Goal: Find specific page/section: Find specific page/section

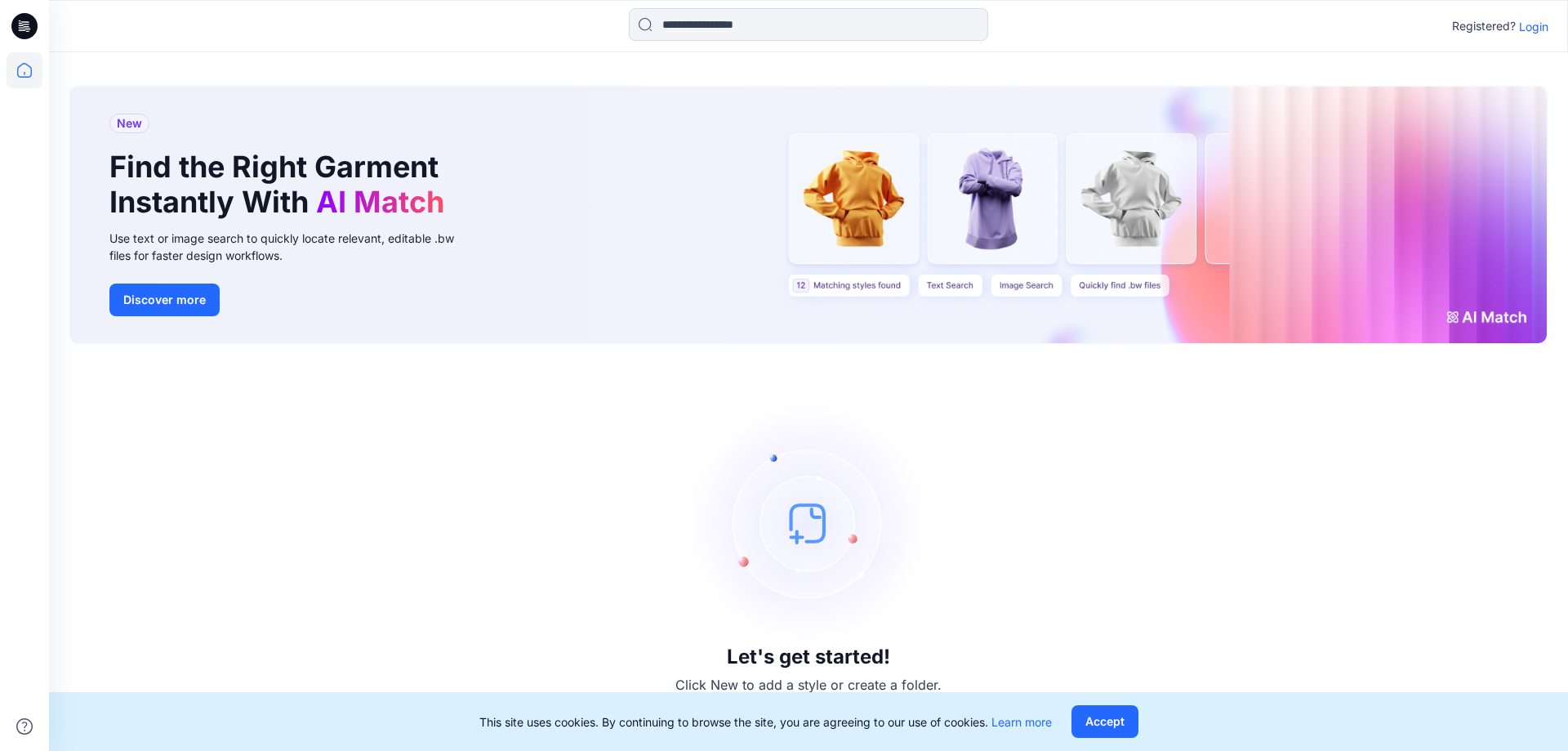
click at [1543, 27] on p "Login" at bounding box center [1534, 27] width 30 height 17
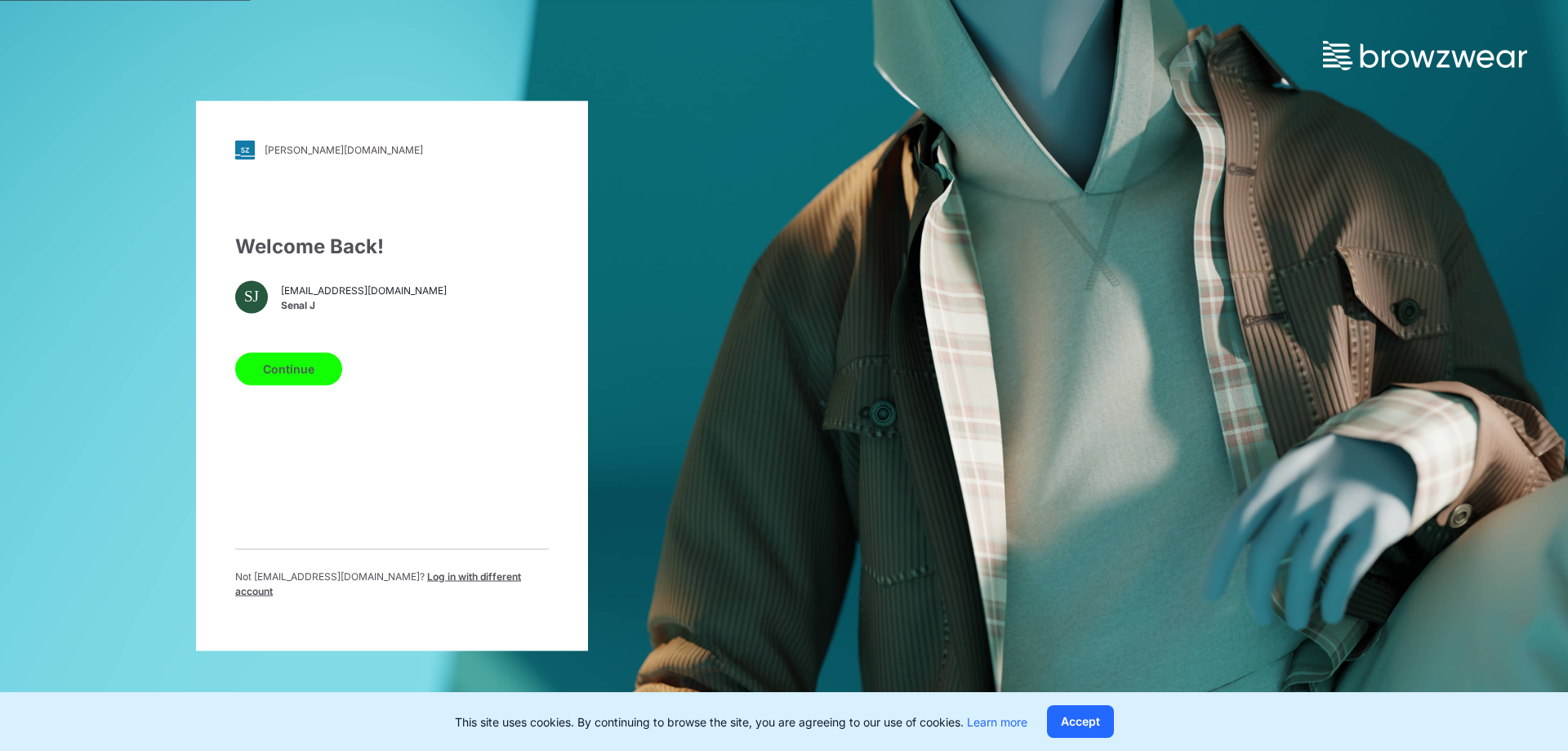
click at [287, 376] on button "Continue" at bounding box center [289, 368] width 107 height 33
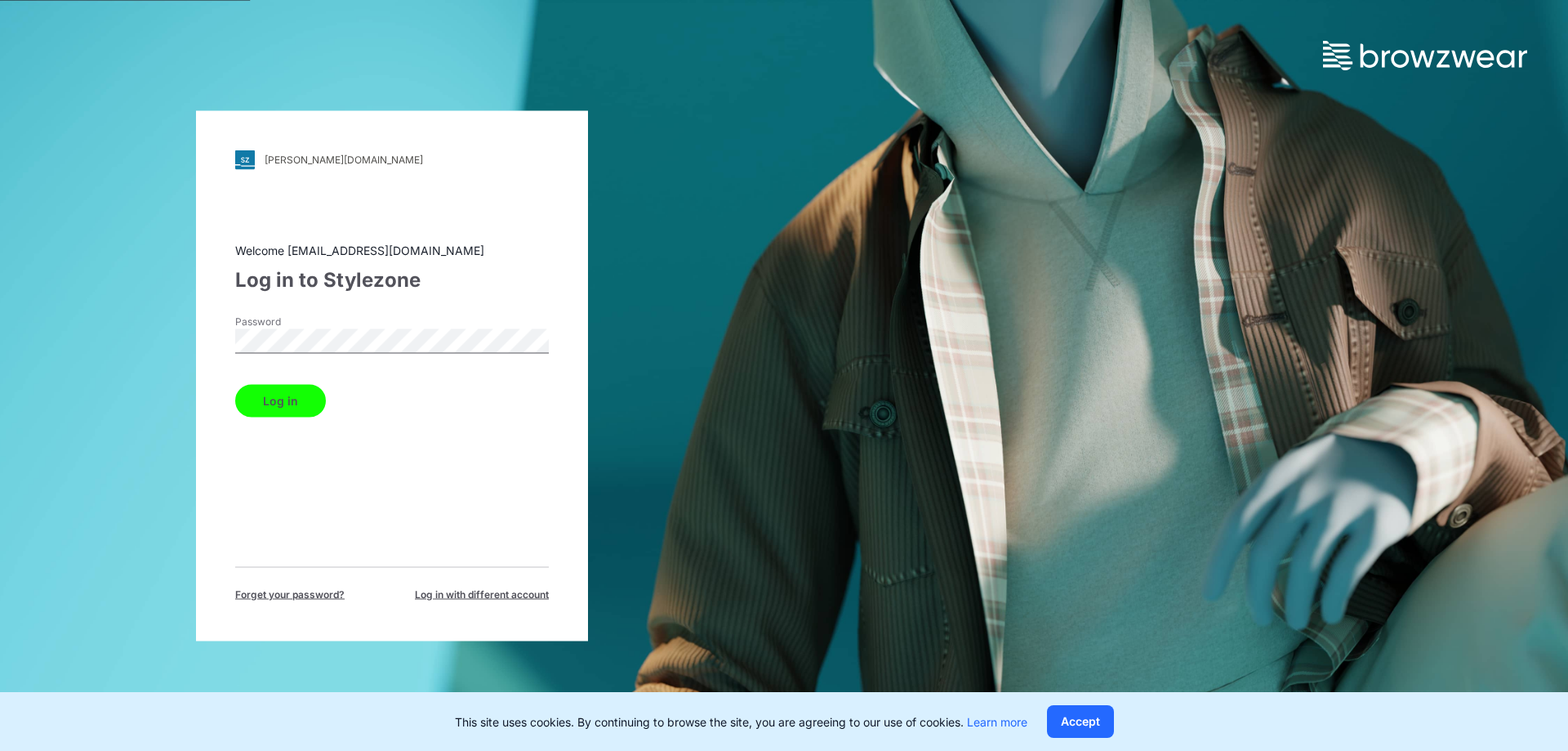
click at [277, 393] on button "Log in" at bounding box center [280, 401] width 91 height 33
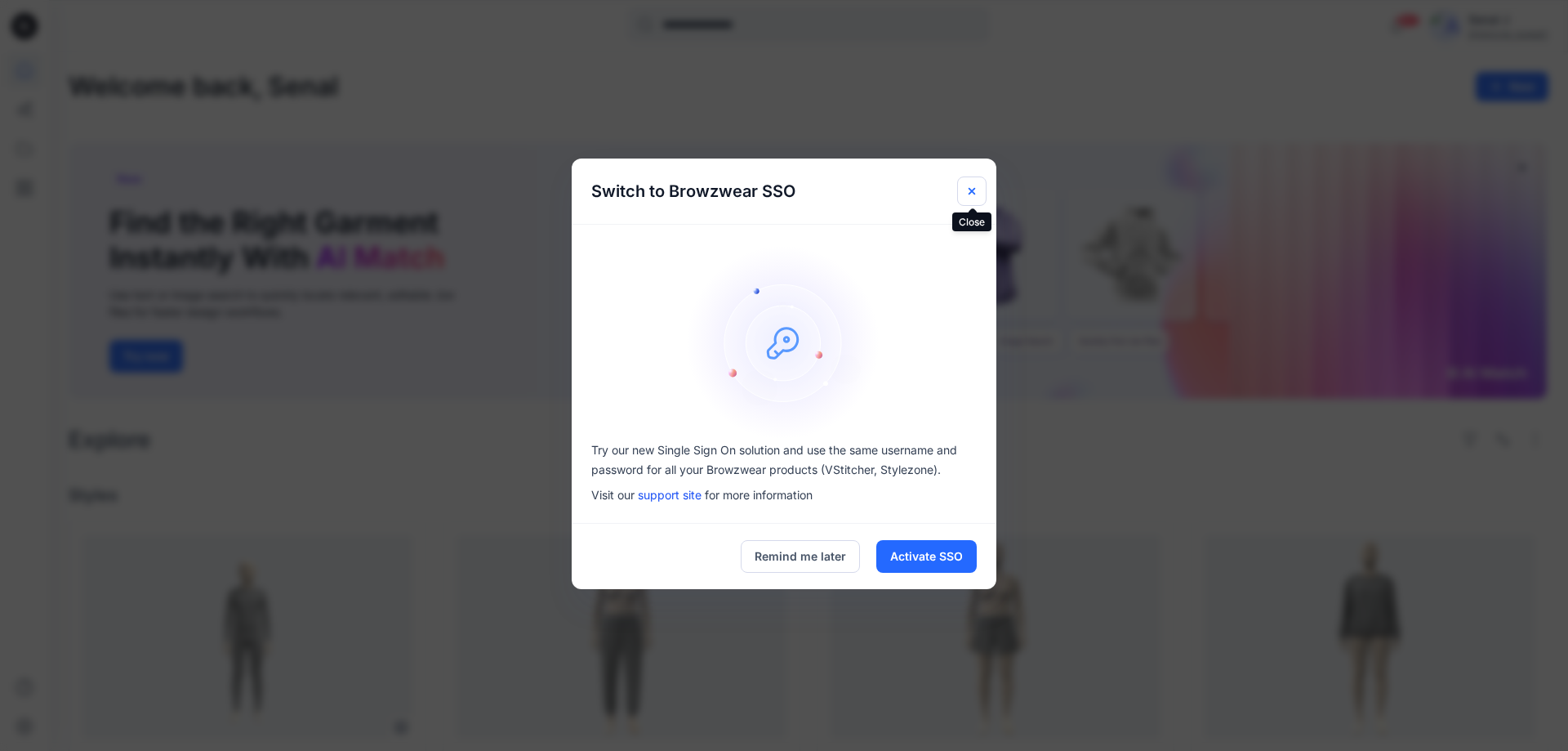
click at [973, 193] on icon "Close" at bounding box center [971, 191] width 7 height 7
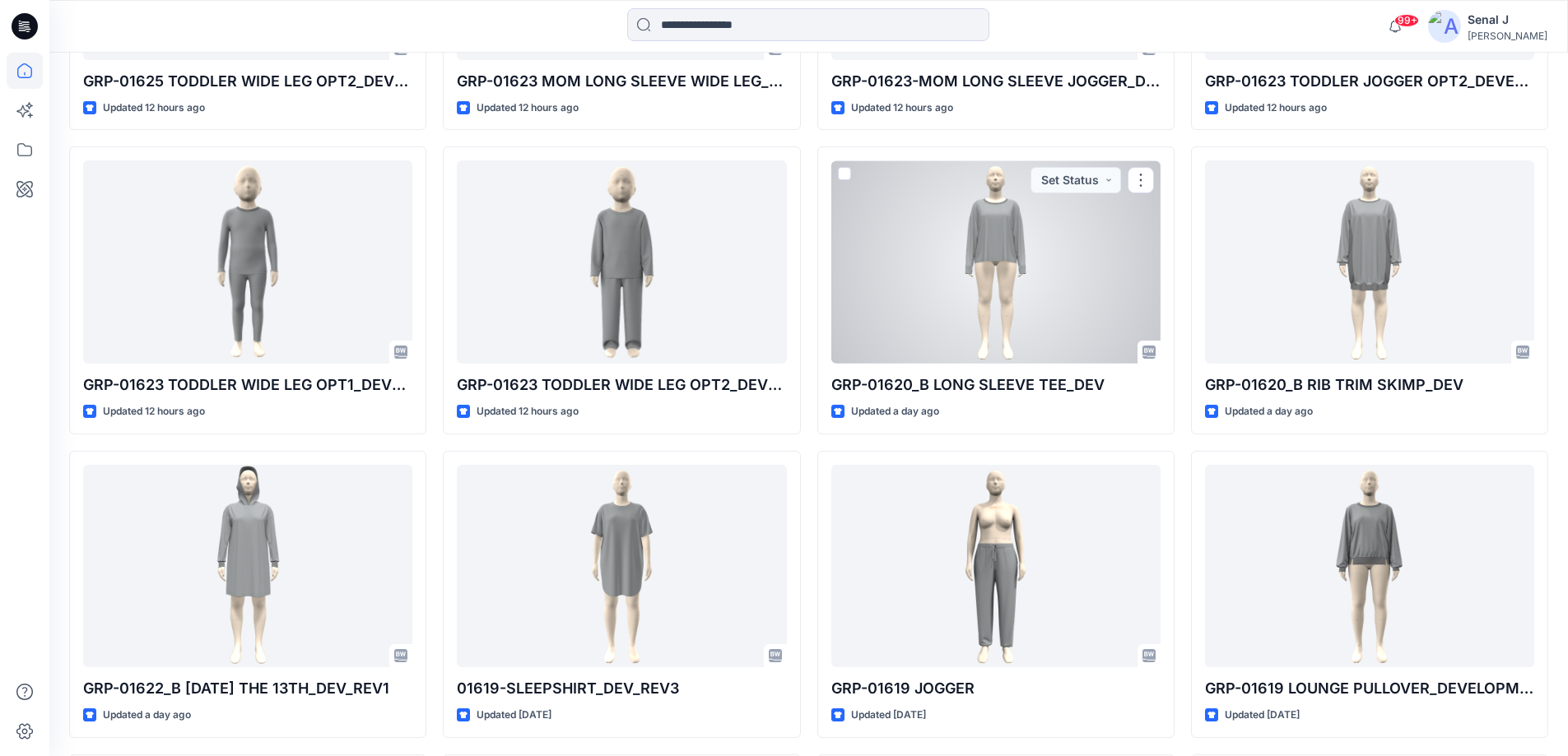
scroll to position [3330, 0]
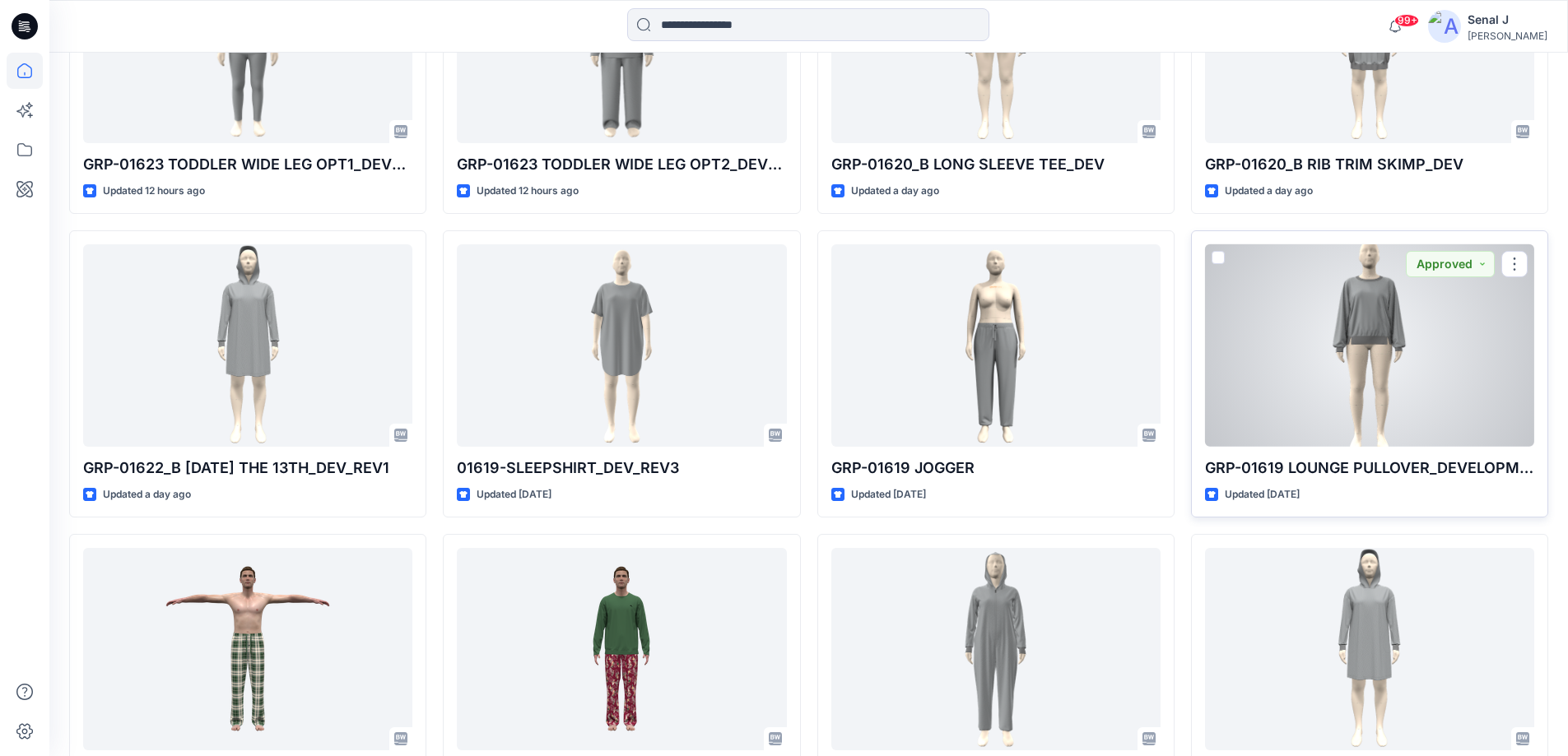
click at [1359, 345] on div at bounding box center [1370, 346] width 329 height 203
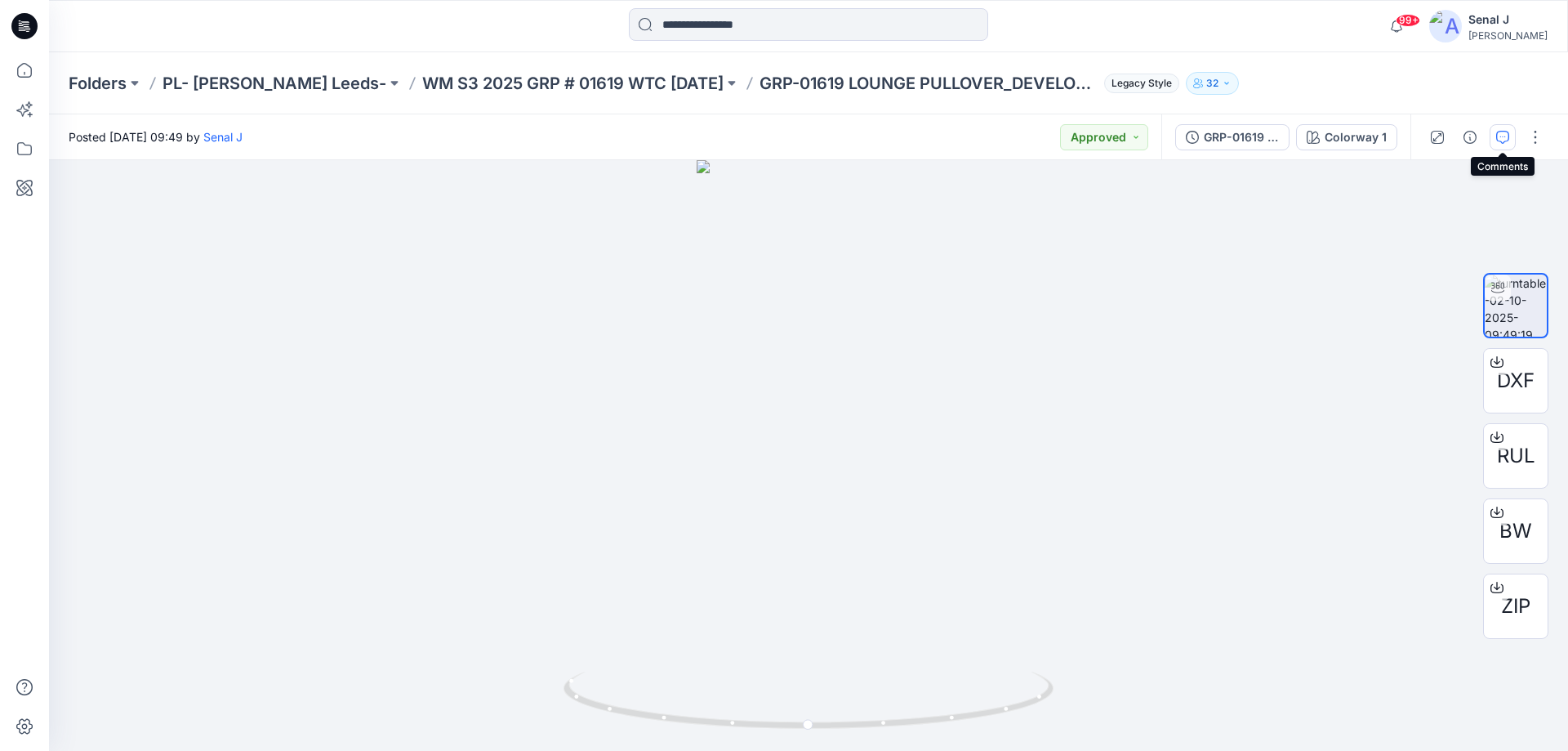
click at [1506, 135] on icon "button" at bounding box center [1503, 138] width 13 height 13
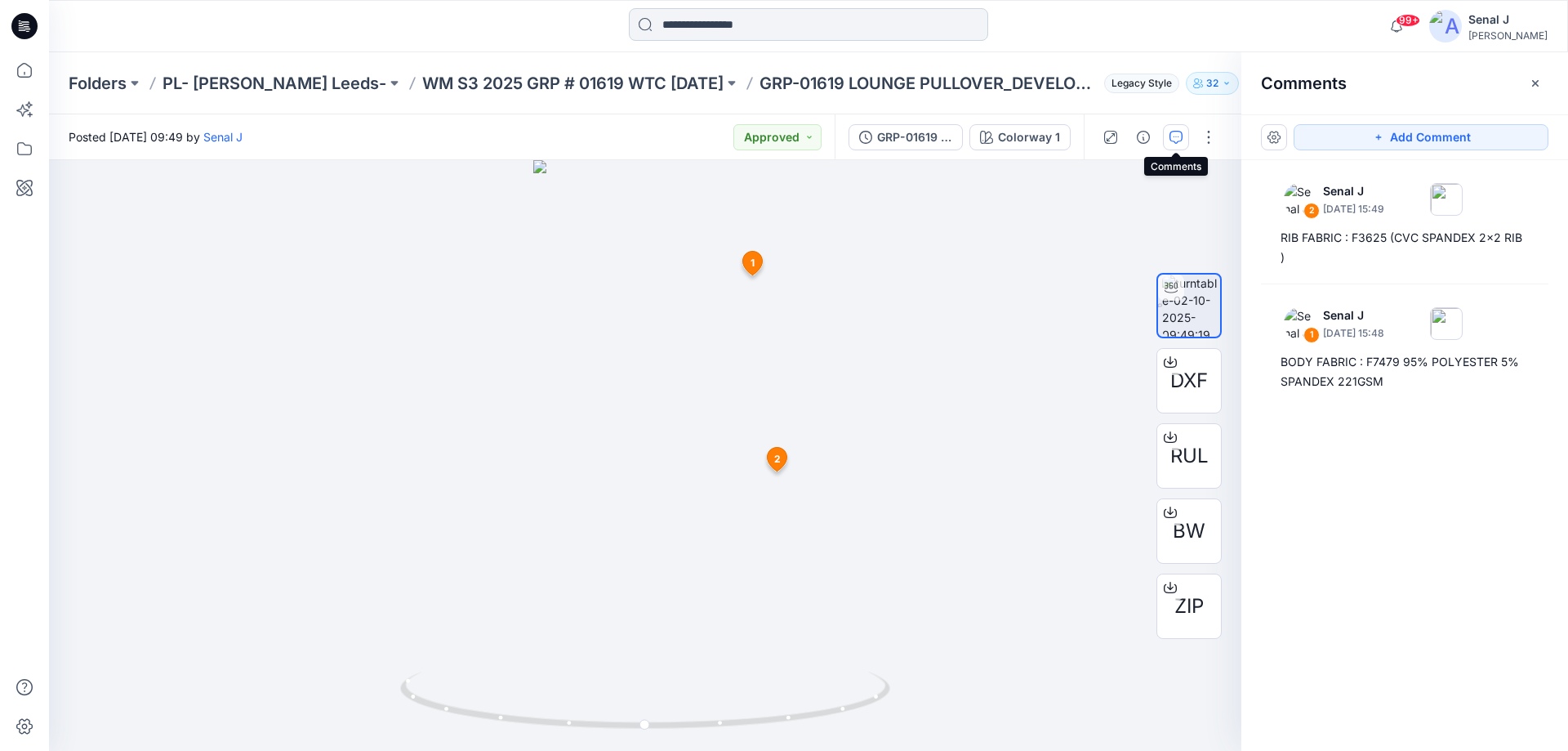
click at [675, 21] on input at bounding box center [809, 25] width 359 height 33
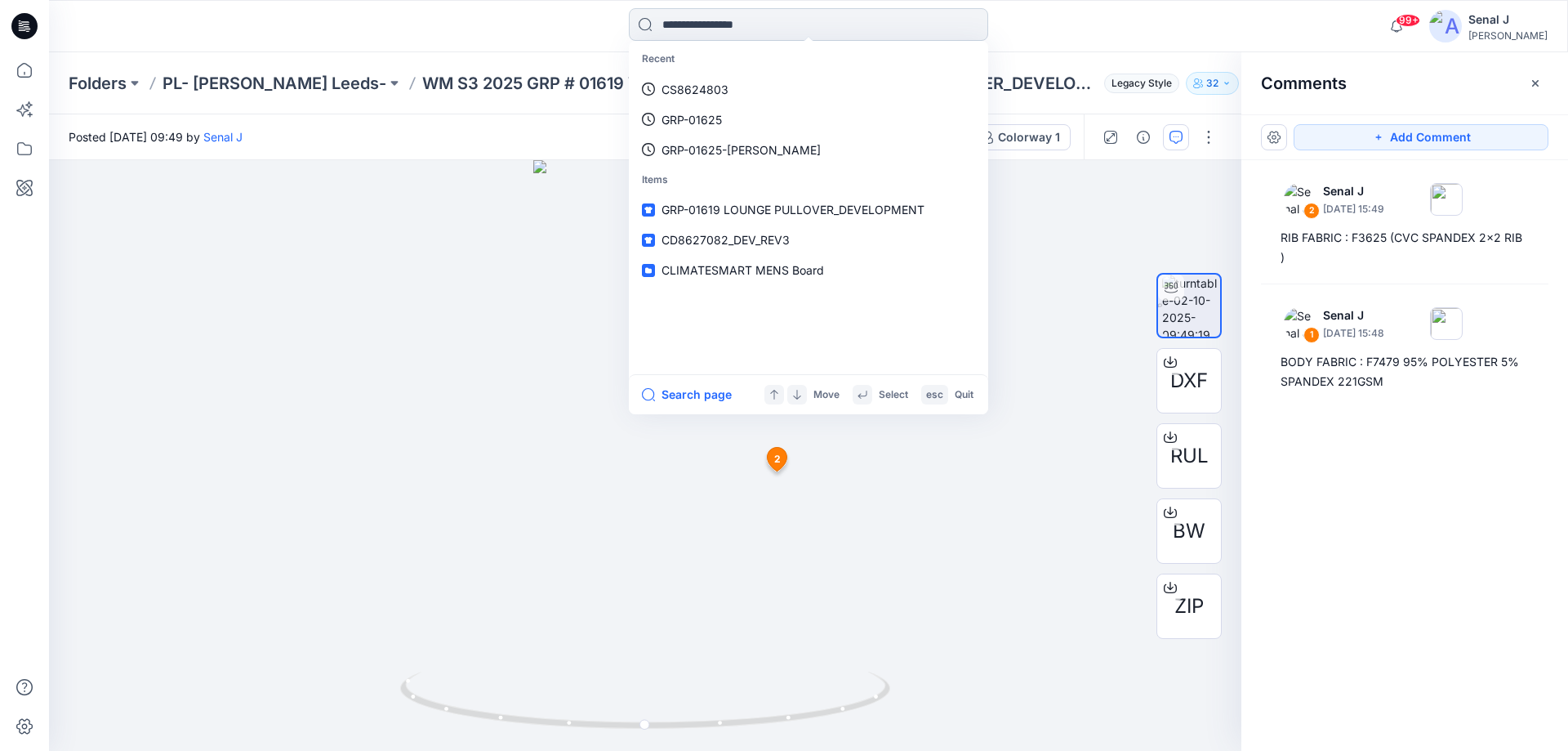
paste input "**********"
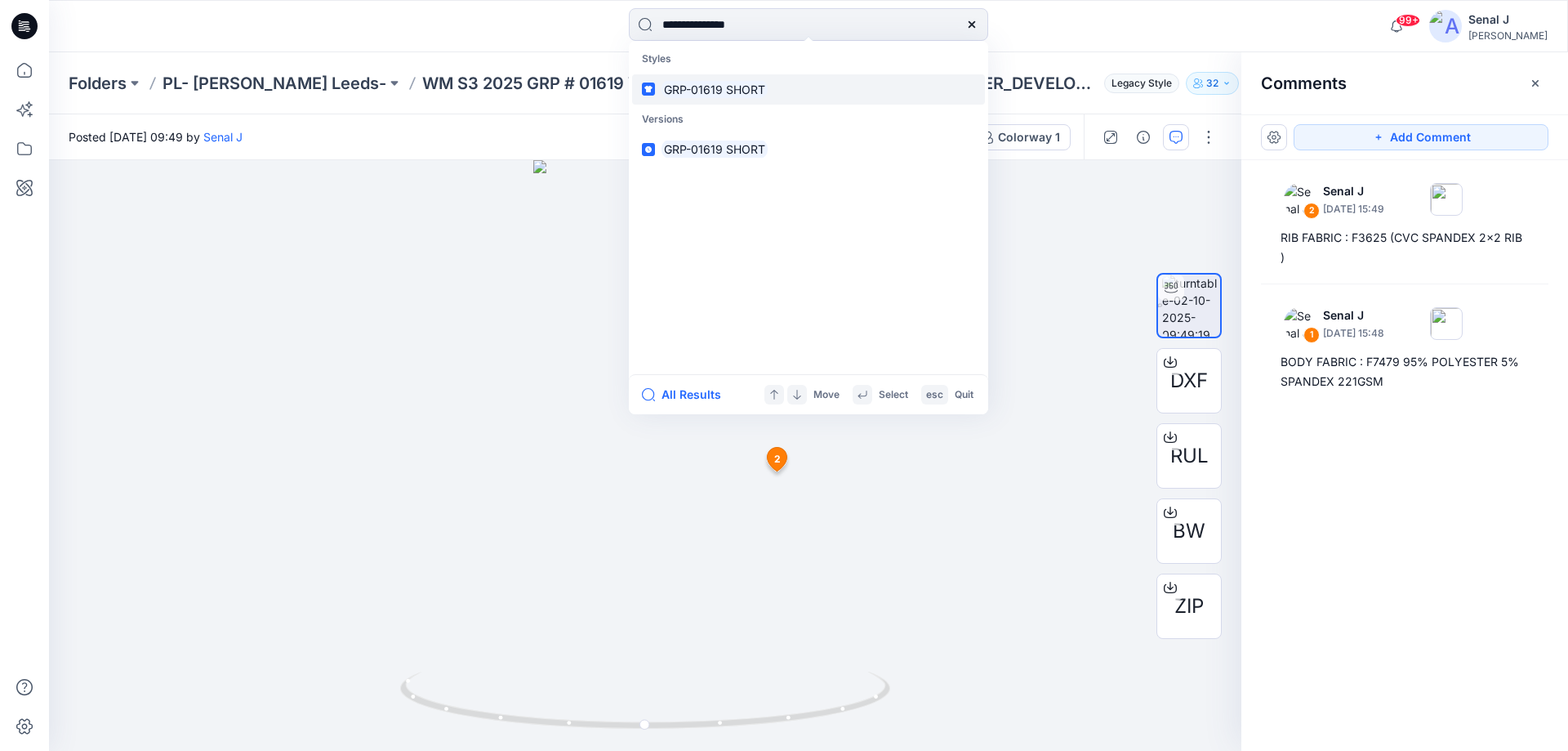
type input "**********"
click at [747, 89] on mark "GRP-01619 SHORT" at bounding box center [714, 90] width 106 height 19
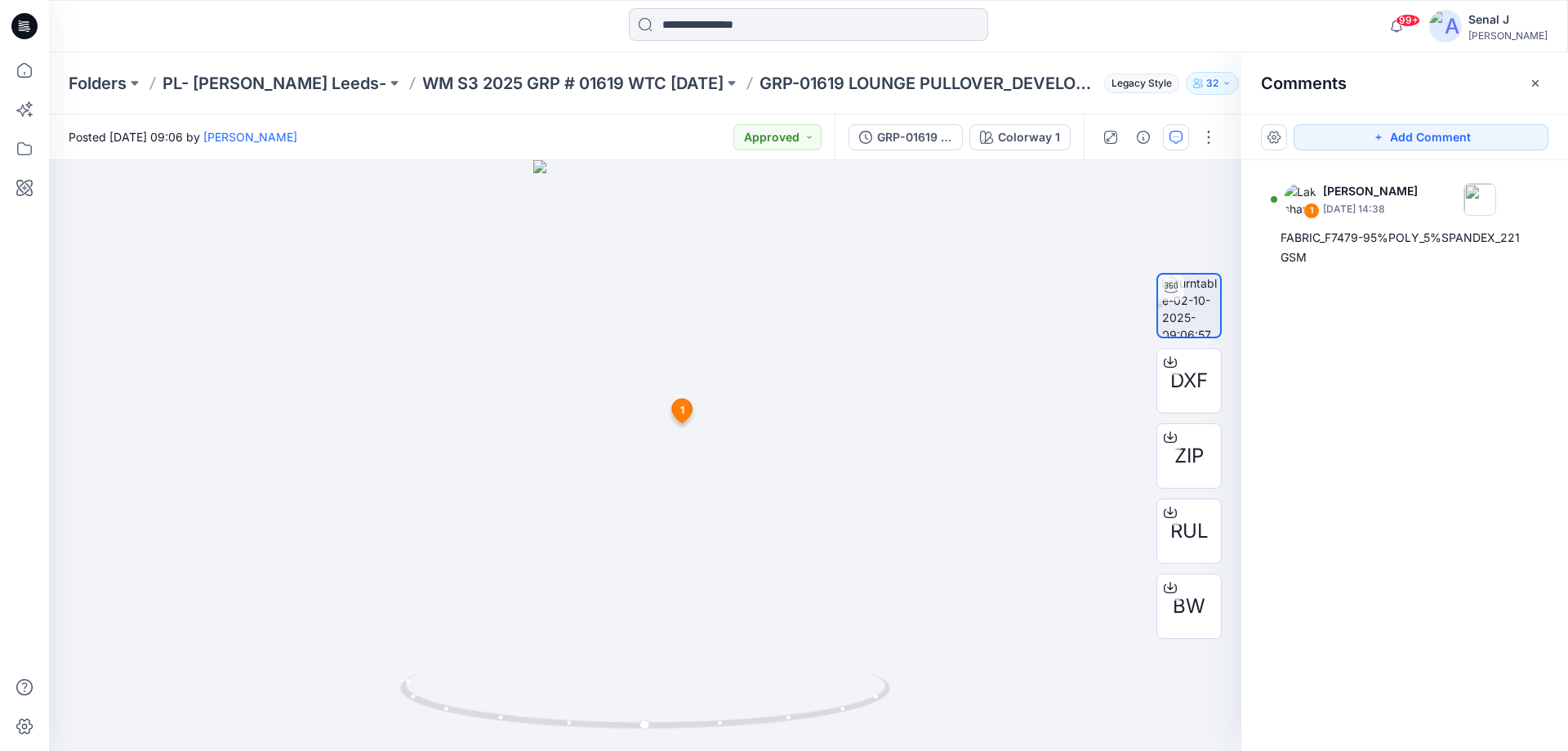
click at [709, 14] on input at bounding box center [809, 25] width 359 height 33
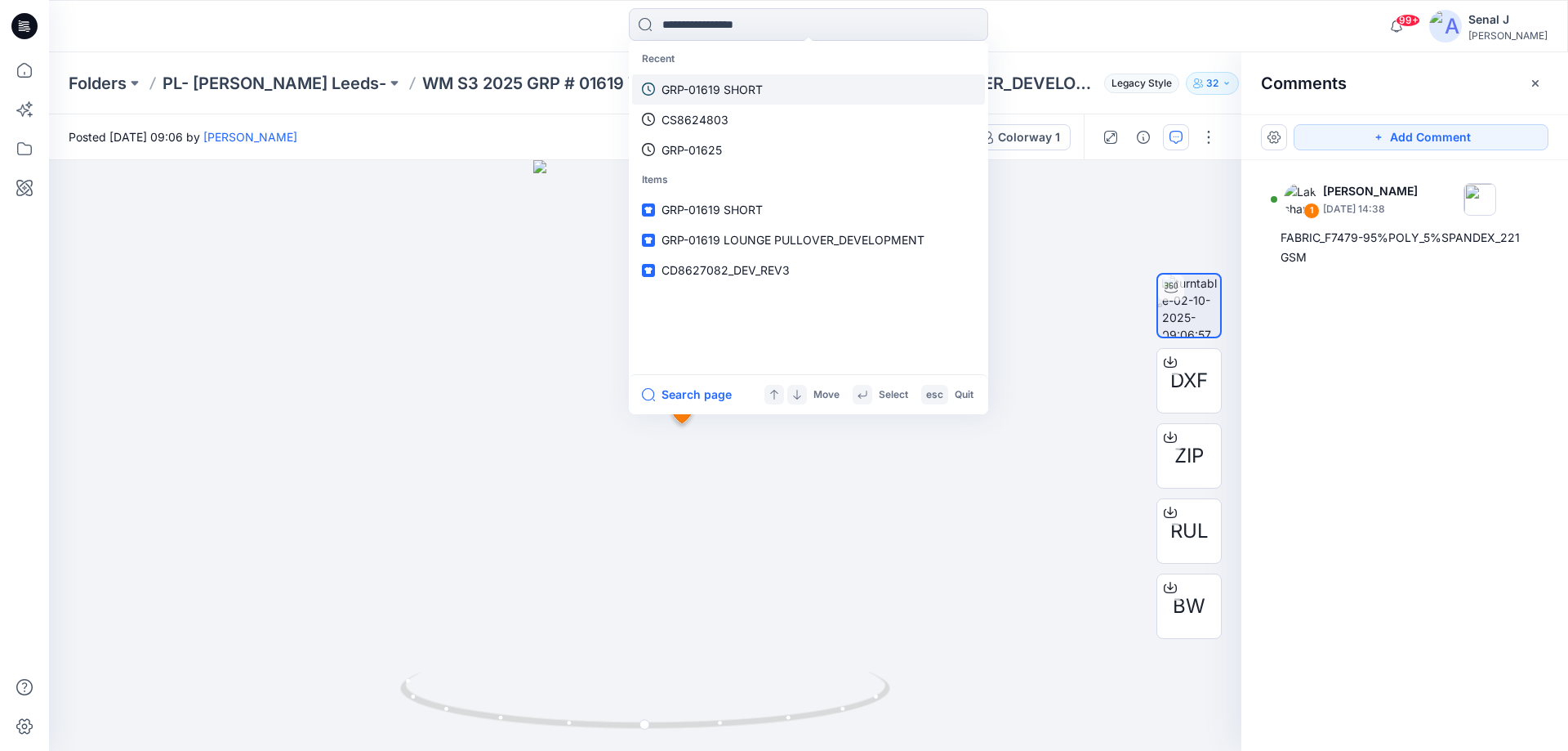
click at [724, 93] on p "GRP-01619 SHORT" at bounding box center [712, 90] width 101 height 17
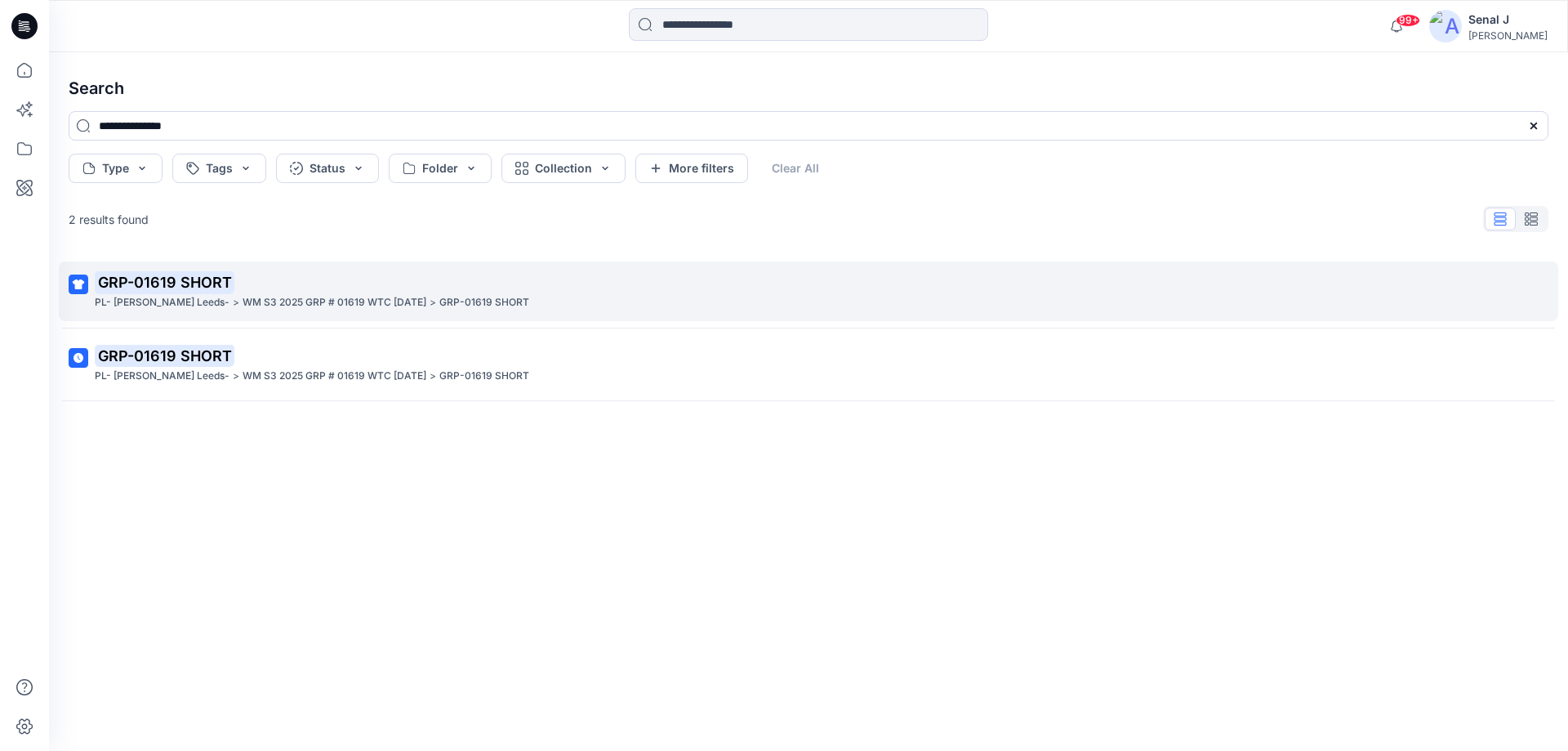
click at [175, 276] on mark "GRP-01619 SHORT" at bounding box center [164, 282] width 140 height 23
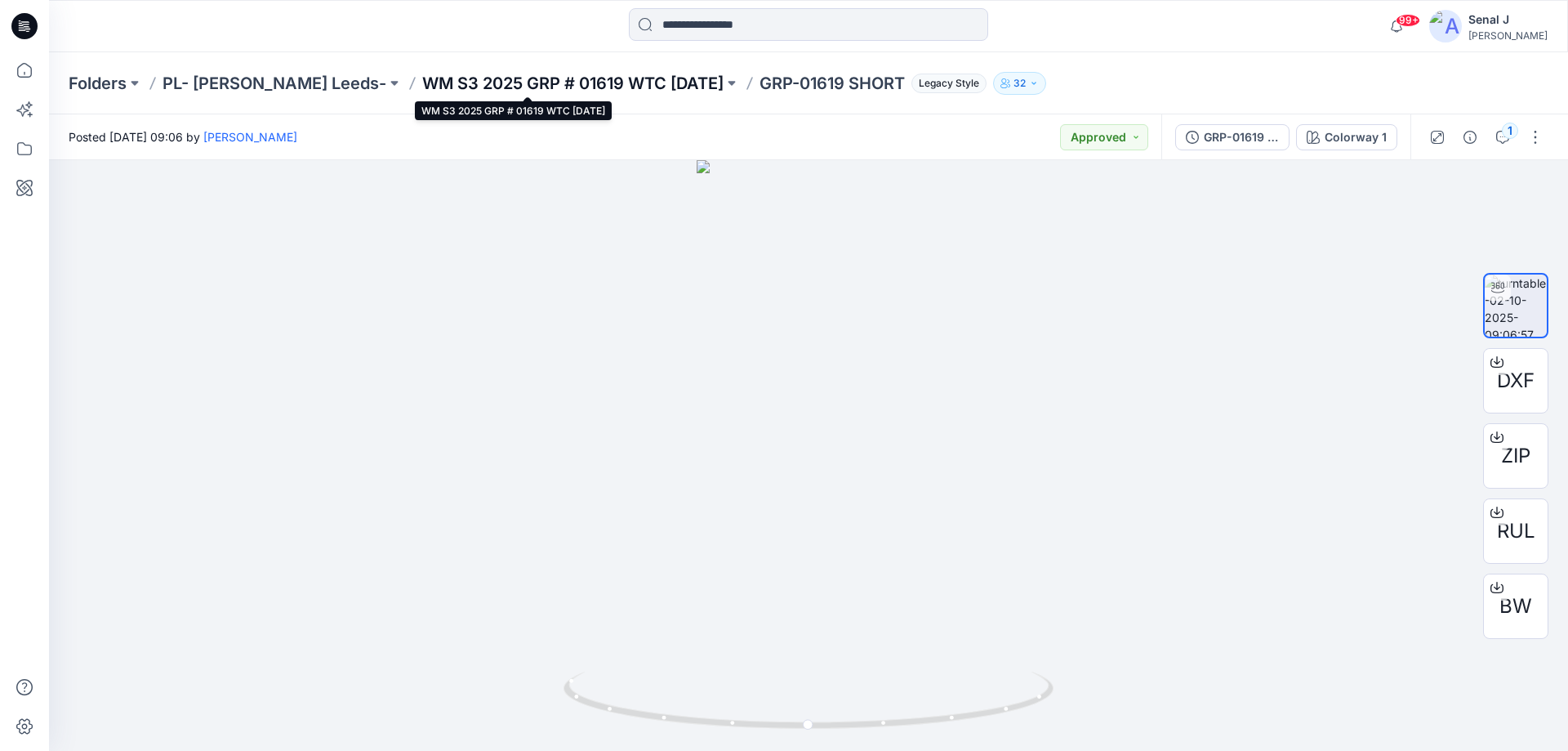
click at [430, 88] on p "WM S3 2025 GRP # 01619 WTC [DATE]" at bounding box center [573, 83] width 301 height 23
